Goal: Transaction & Acquisition: Purchase product/service

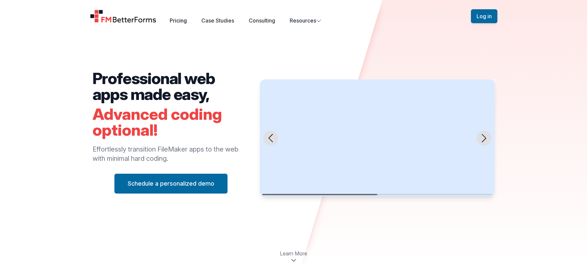
click at [181, 20] on link "Pricing" at bounding box center [178, 20] width 17 height 7
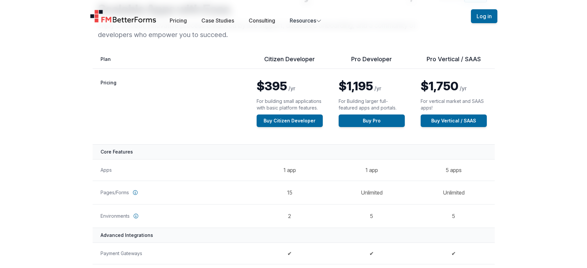
scroll to position [67, 0]
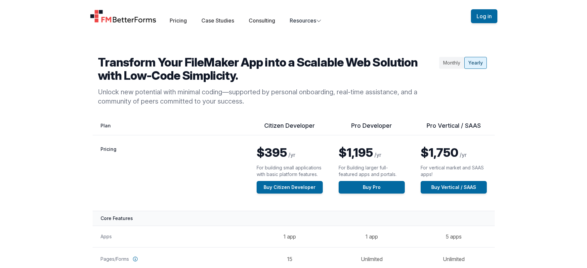
click at [453, 62] on div "Monthly" at bounding box center [451, 63] width 25 height 12
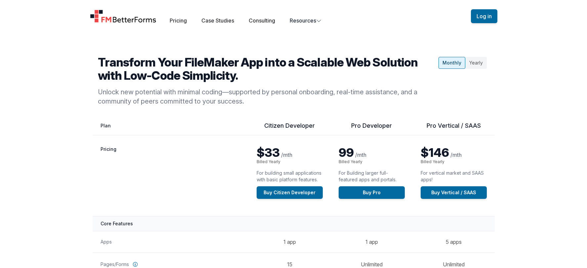
click at [478, 64] on div "Yearly" at bounding box center [475, 63] width 21 height 12
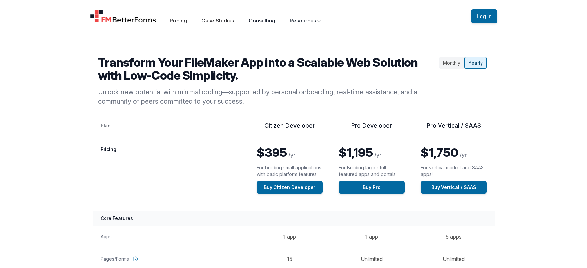
click at [266, 20] on link "Consulting" at bounding box center [262, 20] width 26 height 7
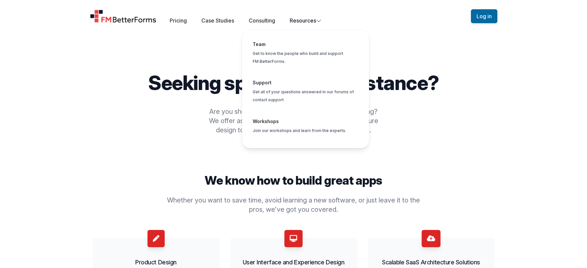
click at [320, 24] on button "Resources Team Get to know the people who build and support FM BetterForms. Sup…" at bounding box center [306, 21] width 32 height 8
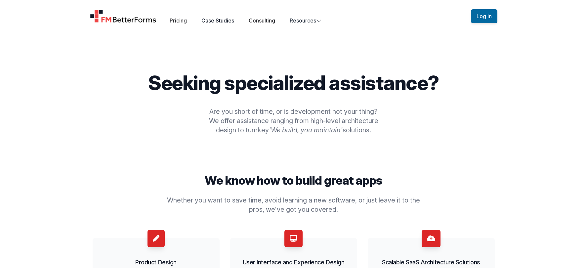
click at [219, 20] on link "Case Studies" at bounding box center [217, 20] width 33 height 7
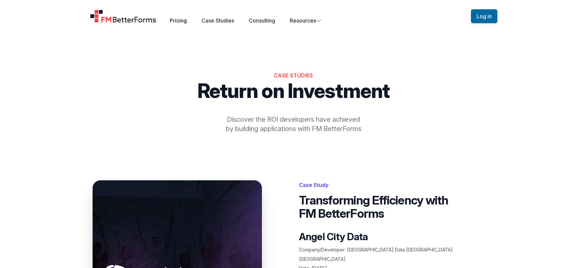
click at [184, 20] on link "Pricing" at bounding box center [178, 20] width 17 height 7
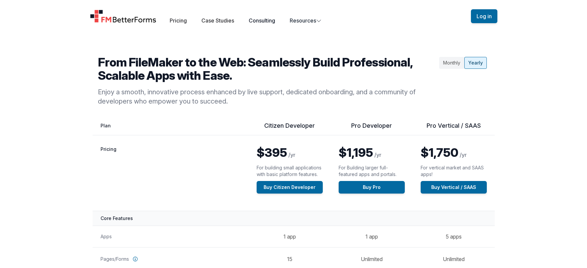
click at [270, 21] on link "Consulting" at bounding box center [262, 20] width 26 height 7
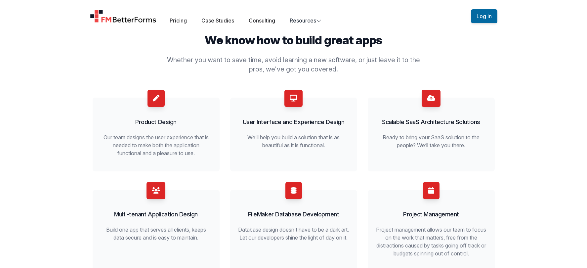
scroll to position [147, 0]
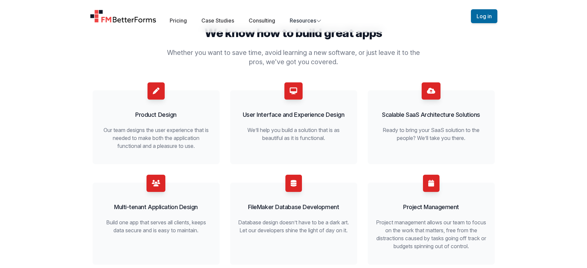
click at [153, 95] on span at bounding box center [155, 90] width 17 height 17
click at [156, 131] on p "Our team designs the user experience that is needed to make both the applicatio…" at bounding box center [155, 138] width 111 height 24
drag, startPoint x: 154, startPoint y: 142, endPoint x: 154, endPoint y: 113, distance: 28.4
click at [154, 142] on p "Our team designs the user experience that is needed to make both the applicatio…" at bounding box center [155, 138] width 111 height 24
click at [154, 95] on span at bounding box center [155, 90] width 17 height 17
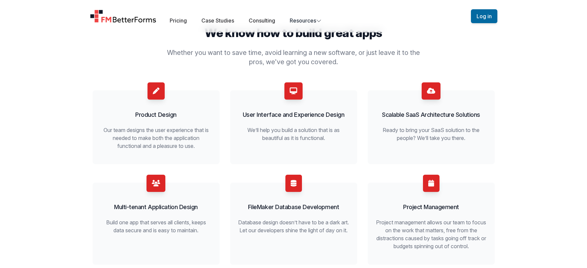
drag, startPoint x: 301, startPoint y: 121, endPoint x: 302, endPoint y: 113, distance: 8.1
click at [301, 121] on div "User Interface and Experience Design We’ll help you build a solution that is as…" at bounding box center [293, 112] width 111 height 60
click at [301, 89] on span at bounding box center [293, 90] width 18 height 17
drag, startPoint x: 495, startPoint y: 84, endPoint x: 486, endPoint y: 97, distance: 16.6
click at [495, 85] on div "We know how to build great apps Whether you want to save time, avoid learning a…" at bounding box center [293, 188] width 423 height 324
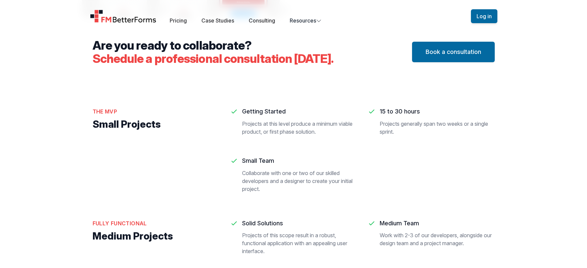
scroll to position [802, 0]
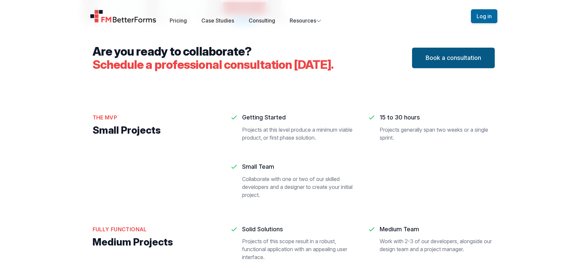
click at [445, 68] on button "Book a consultation" at bounding box center [453, 58] width 83 height 20
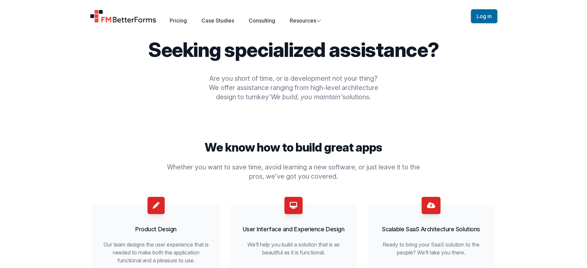
scroll to position [0, 0]
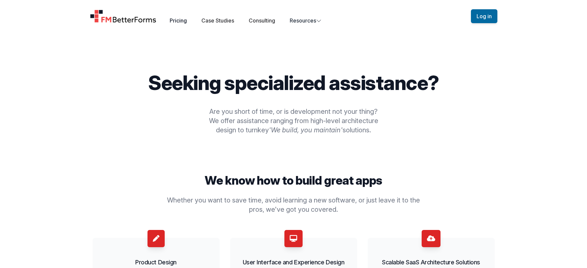
click at [180, 22] on link "Pricing" at bounding box center [178, 20] width 17 height 7
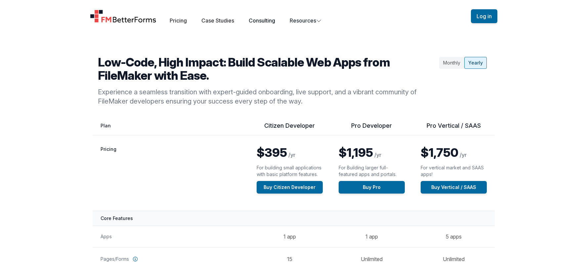
click at [255, 21] on link "Consulting" at bounding box center [262, 20] width 26 height 7
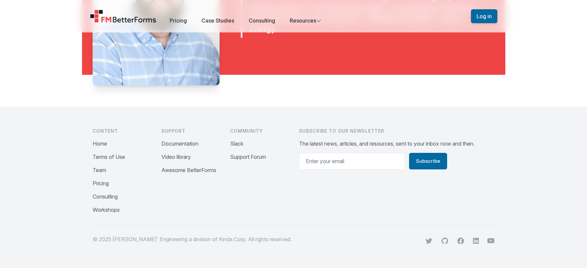
scroll to position [1498, 0]
click at [97, 187] on button "Pricing" at bounding box center [101, 183] width 16 height 8
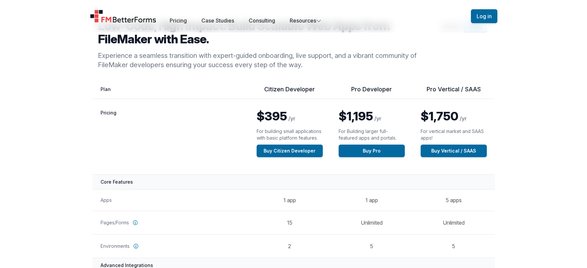
scroll to position [38, 0]
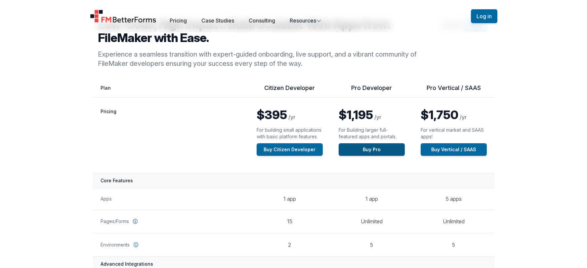
click at [364, 150] on link "Buy Pro" at bounding box center [372, 149] width 66 height 13
